Goal: Task Accomplishment & Management: Manage account settings

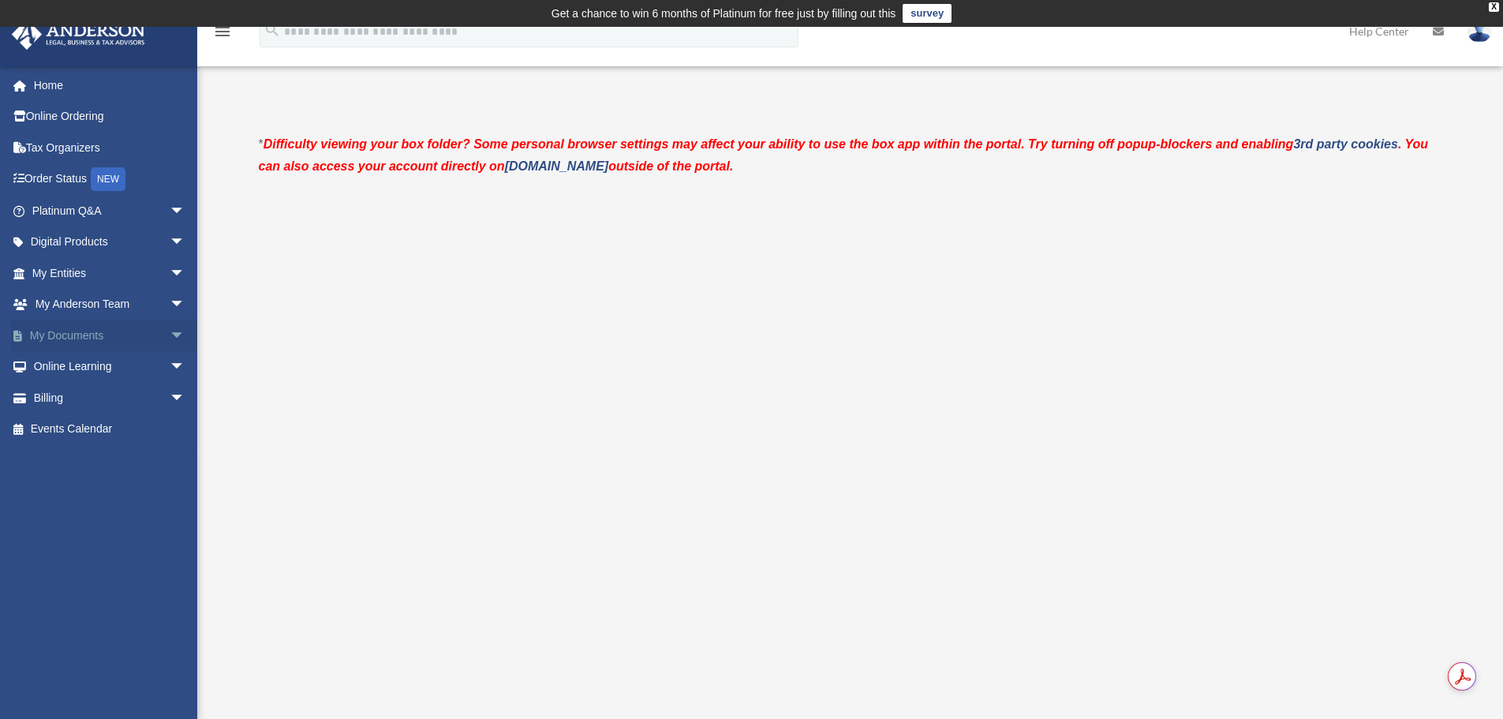
click at [69, 333] on link "My Documents arrow_drop_down" at bounding box center [110, 335] width 198 height 32
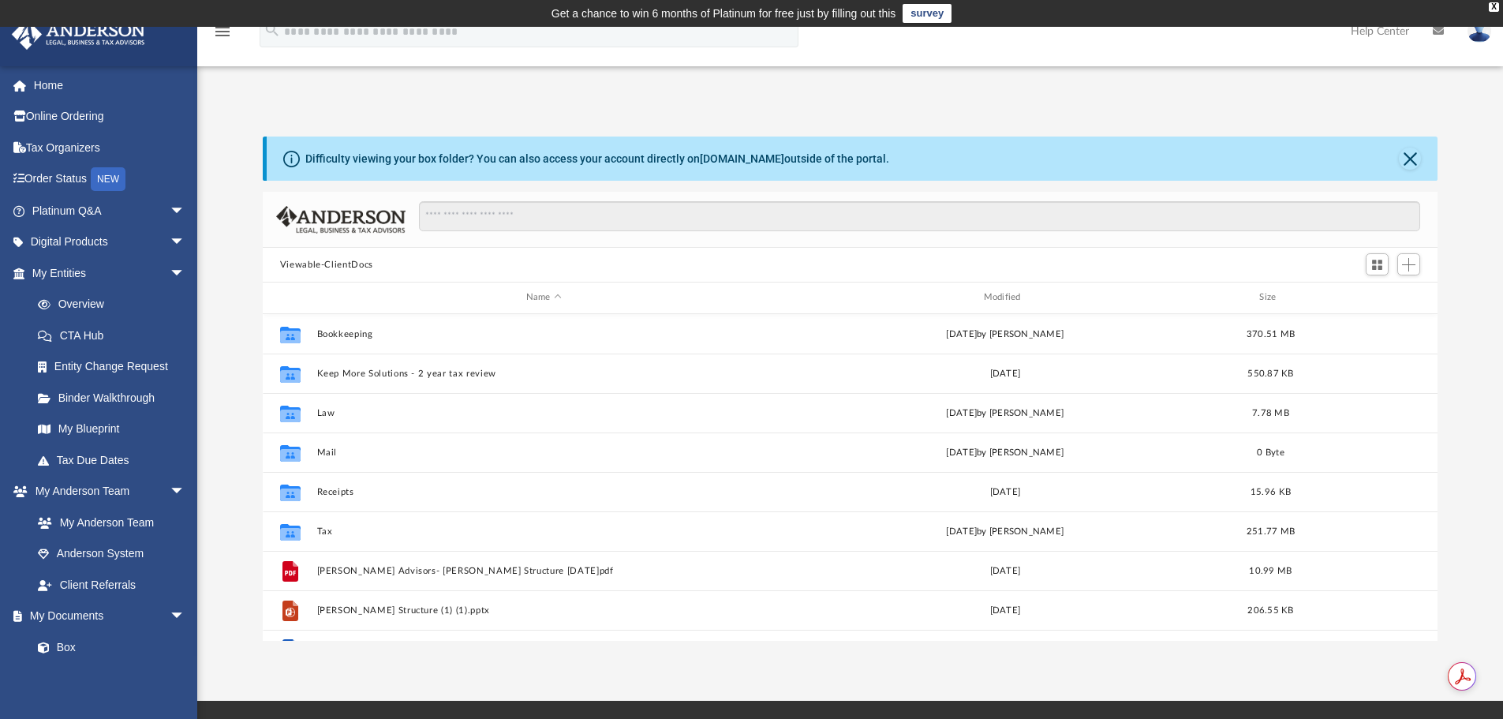
scroll to position [347, 1163]
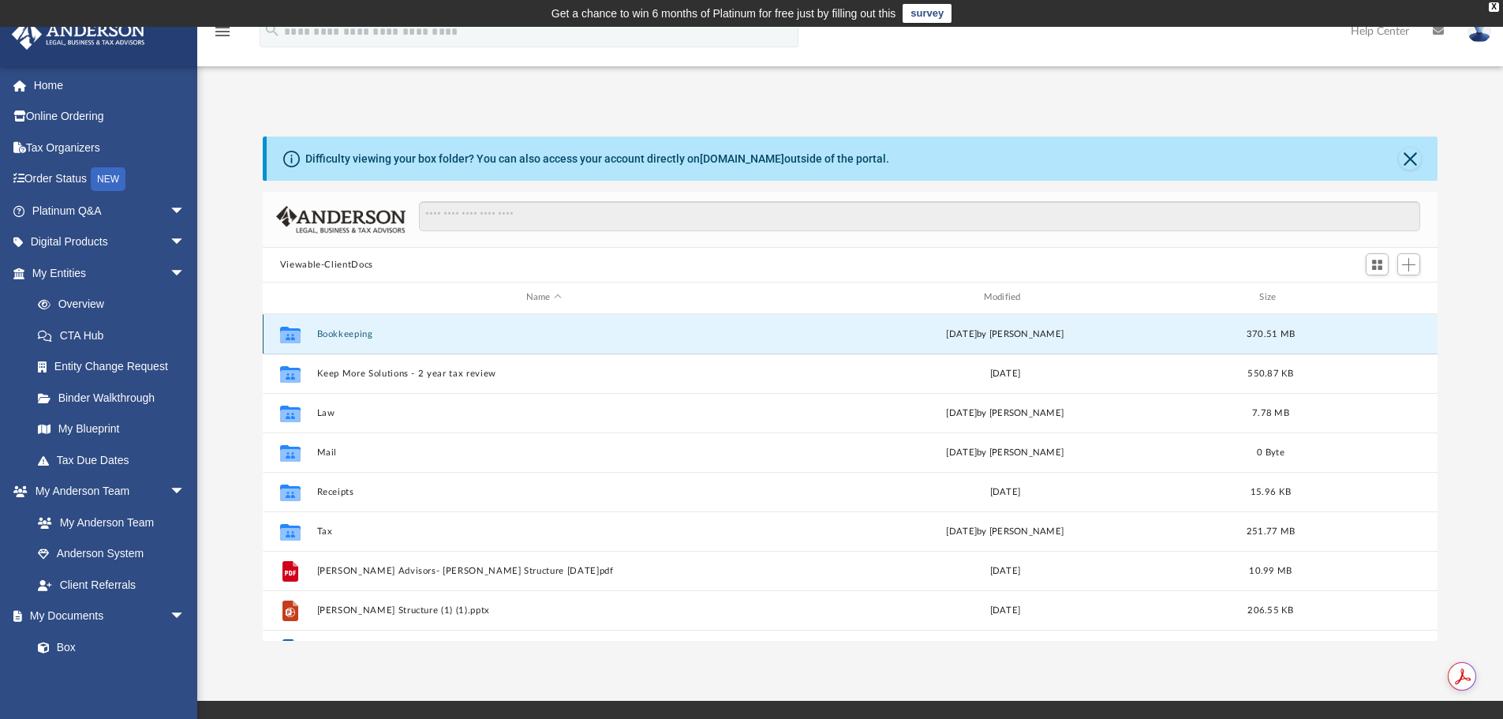
click at [349, 331] on button "Bookkeeping" at bounding box center [543, 334] width 454 height 10
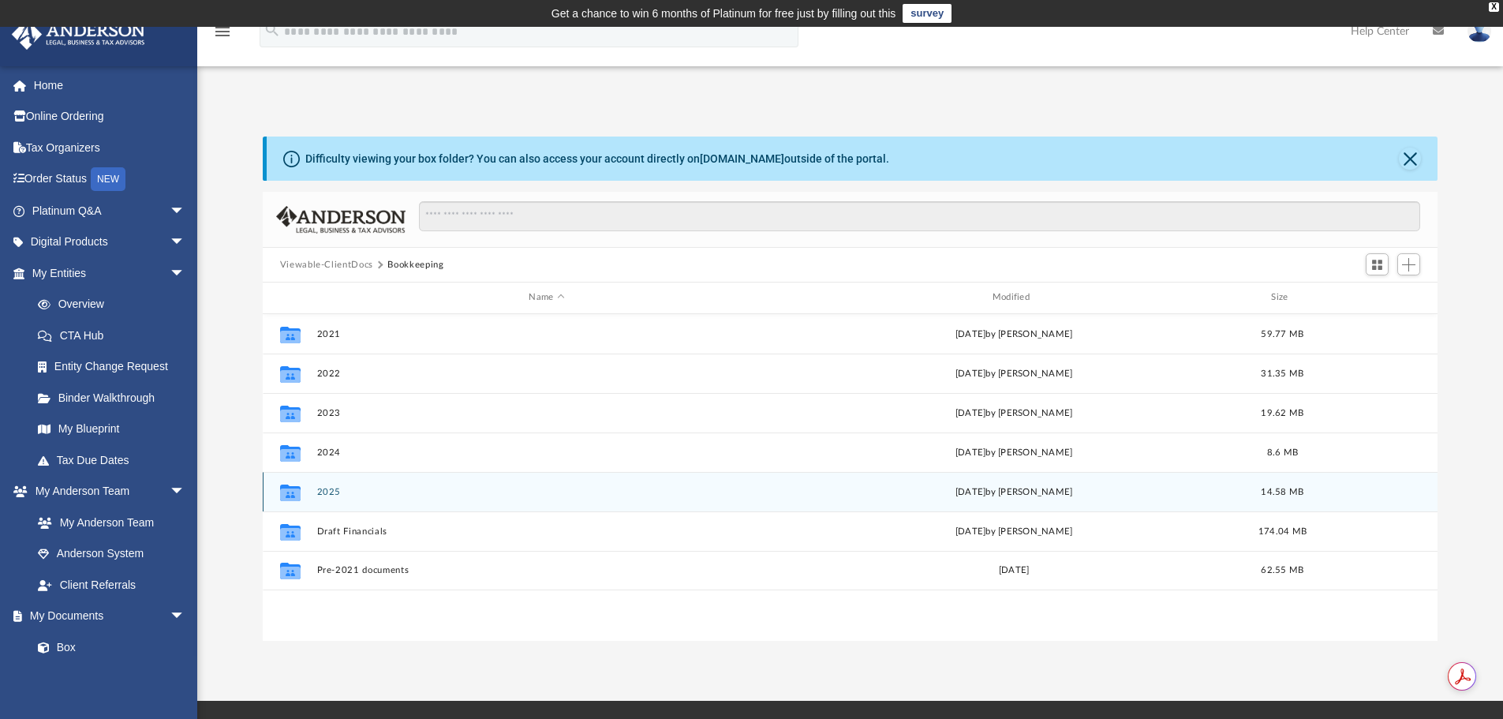
click at [323, 491] on button "2025" at bounding box center [546, 492] width 460 height 10
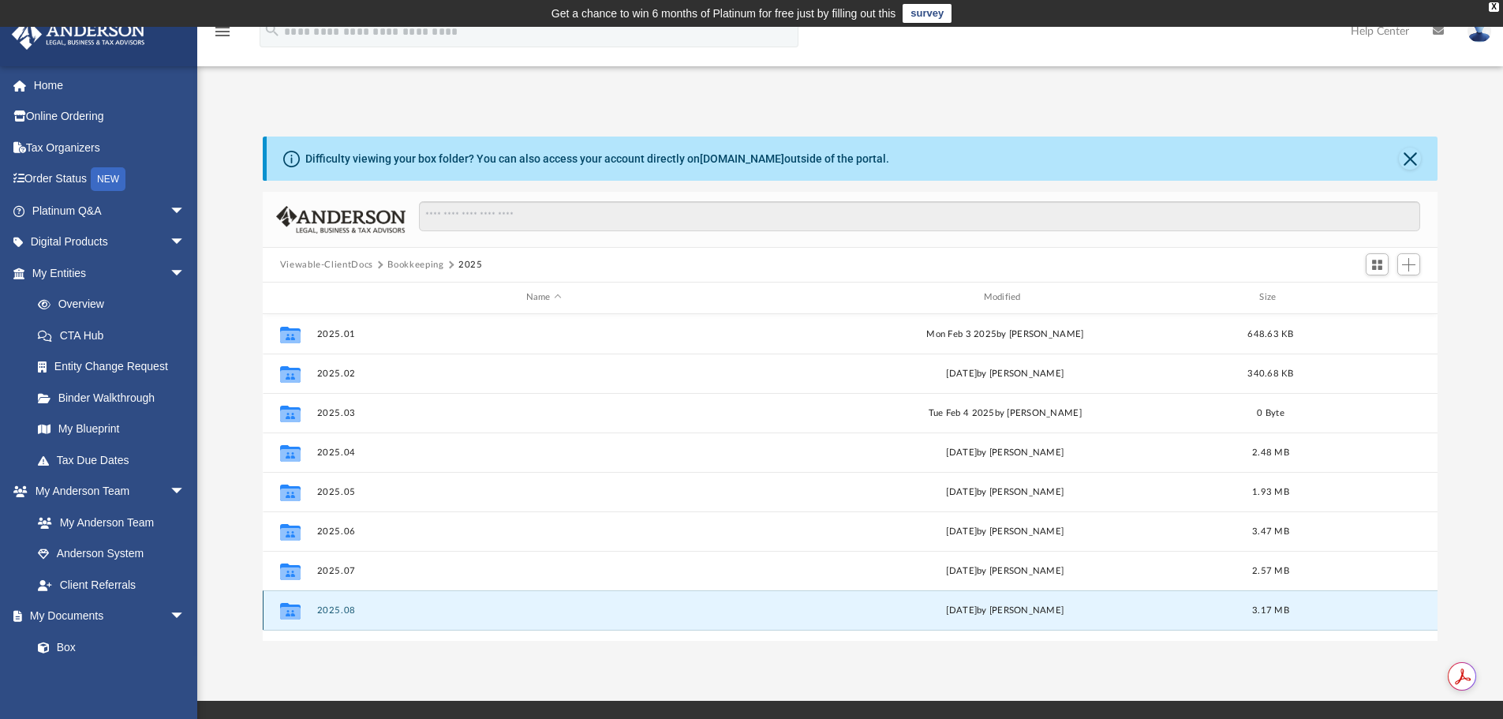
click at [326, 607] on button "2025.08" at bounding box center [543, 610] width 454 height 10
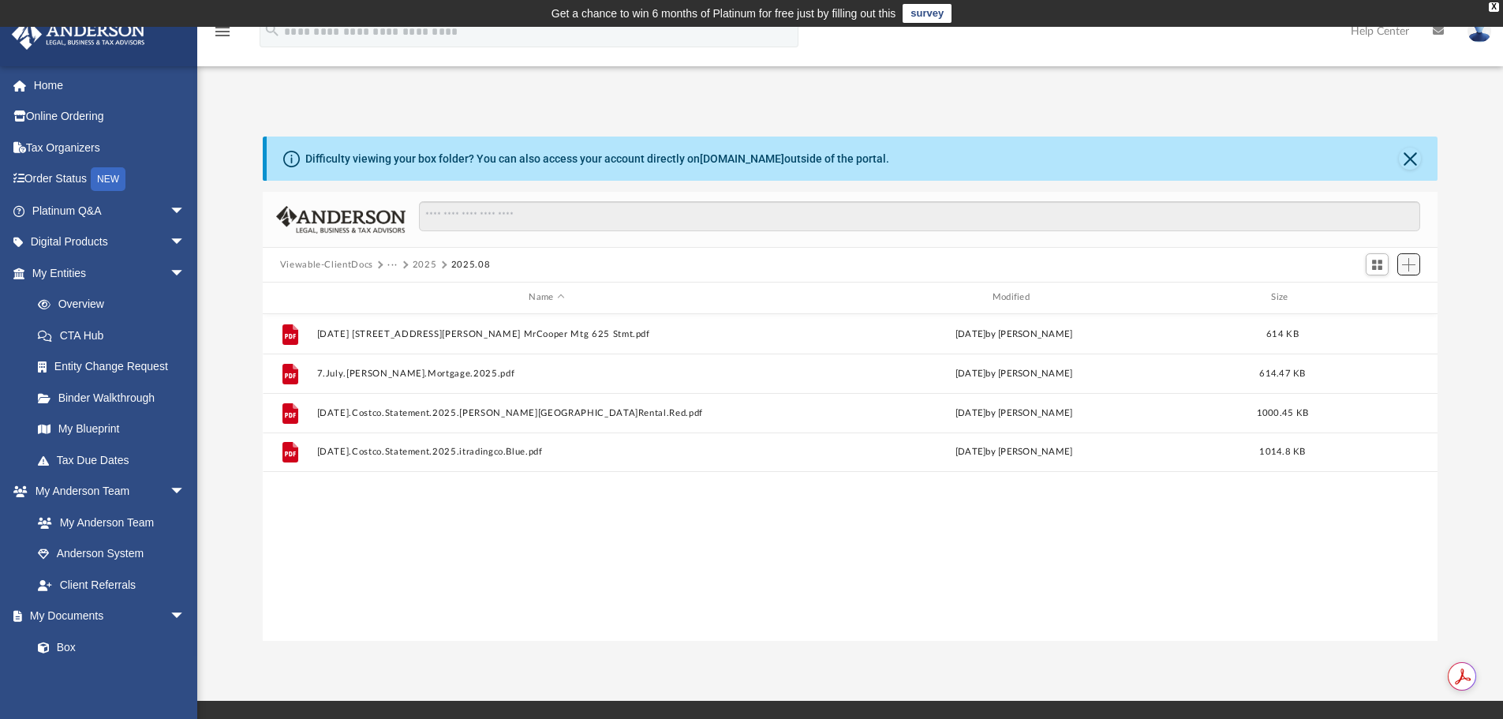
click at [1408, 262] on span "Add" at bounding box center [1408, 264] width 13 height 13
click at [1388, 293] on li "Upload" at bounding box center [1386, 296] width 50 height 17
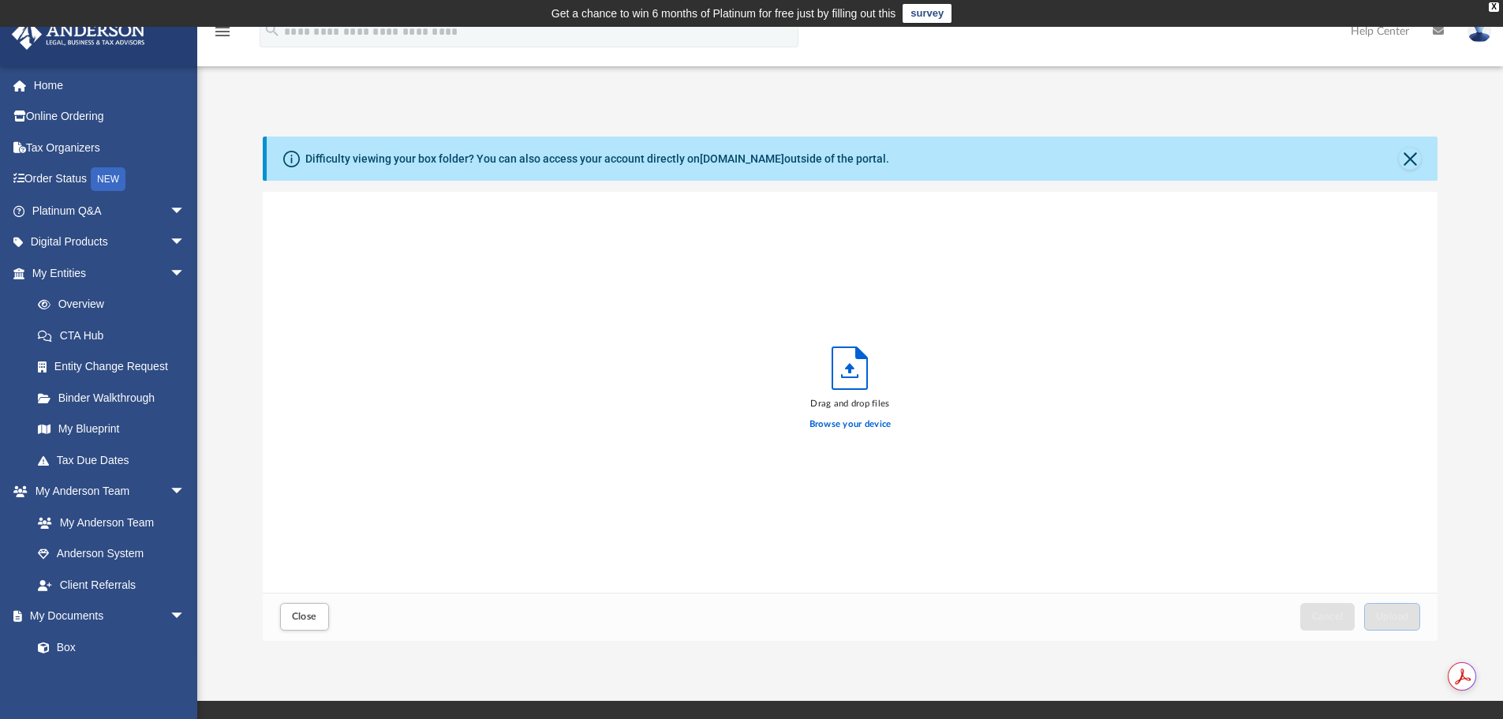
scroll to position [388, 1163]
click at [847, 425] on label "Browse your device" at bounding box center [850, 424] width 82 height 14
click at [0, 0] on input "Browse your device" at bounding box center [0, 0] width 0 height 0
click at [1383, 611] on button "Upload" at bounding box center [1392, 617] width 57 height 28
click at [310, 618] on span "Close" at bounding box center [304, 615] width 25 height 9
